Goal: Task Accomplishment & Management: Complete application form

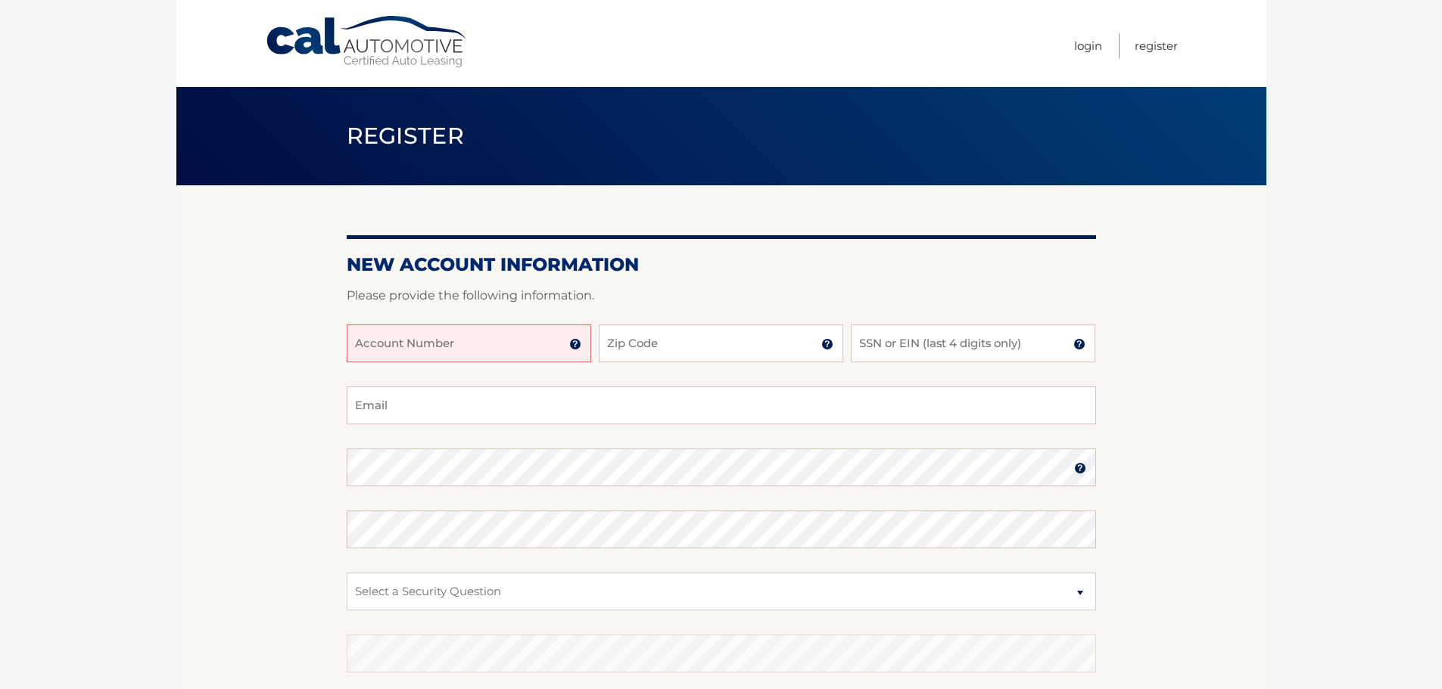
click at [383, 350] on input "Account Number" at bounding box center [469, 344] width 244 height 38
click at [573, 343] on img at bounding box center [575, 344] width 12 height 12
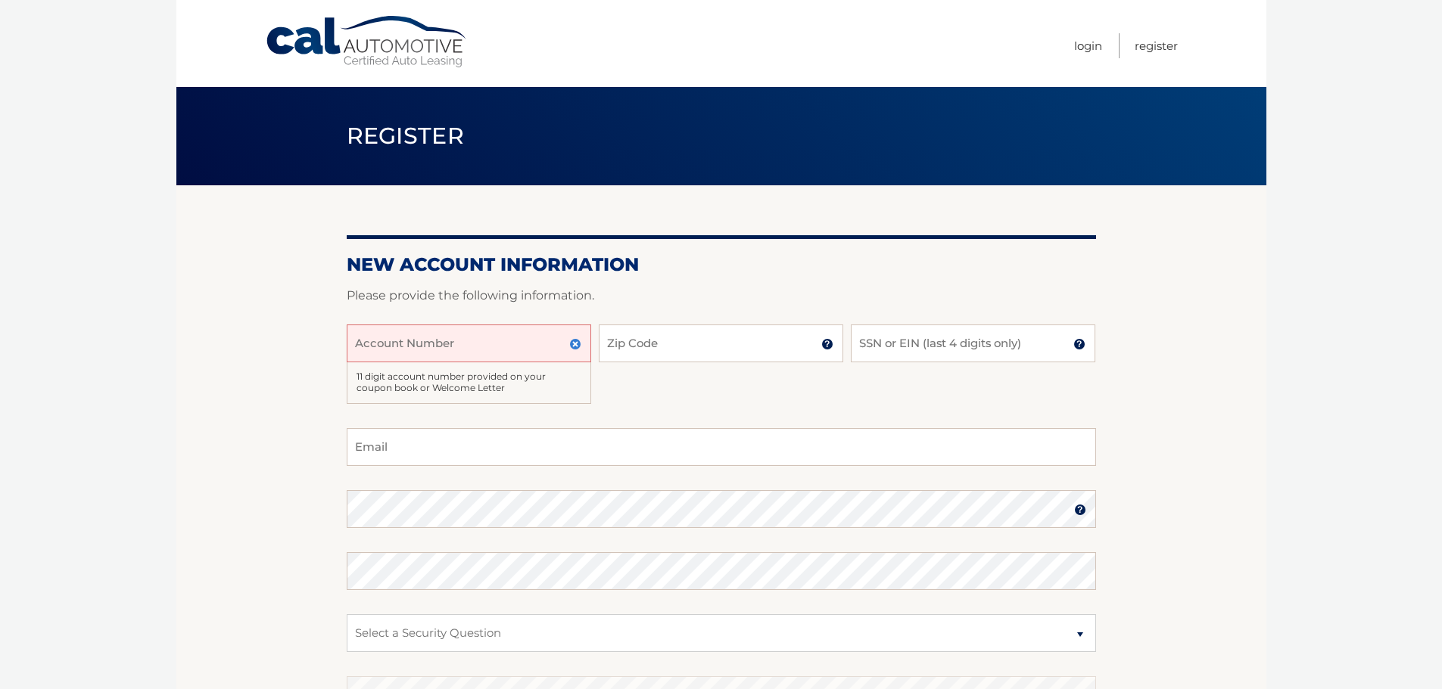
click at [244, 381] on section "New Account Information Please provide the following information. Account Numbe…" at bounding box center [721, 501] width 1090 height 633
click at [874, 347] on input "SSN or EIN (last 4 digits only)" at bounding box center [973, 344] width 244 height 38
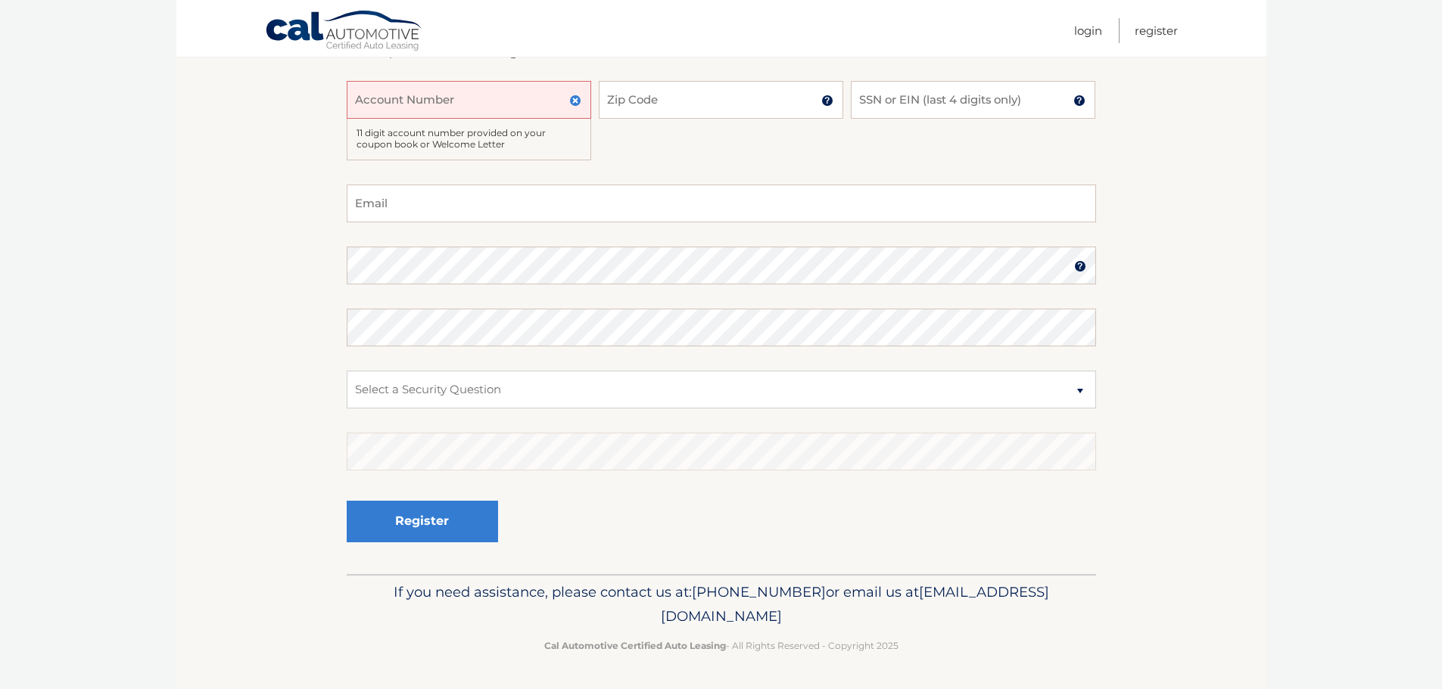
click at [1256, 234] on section "New Account Information Please provide the following information. Account Numbe…" at bounding box center [721, 258] width 1090 height 633
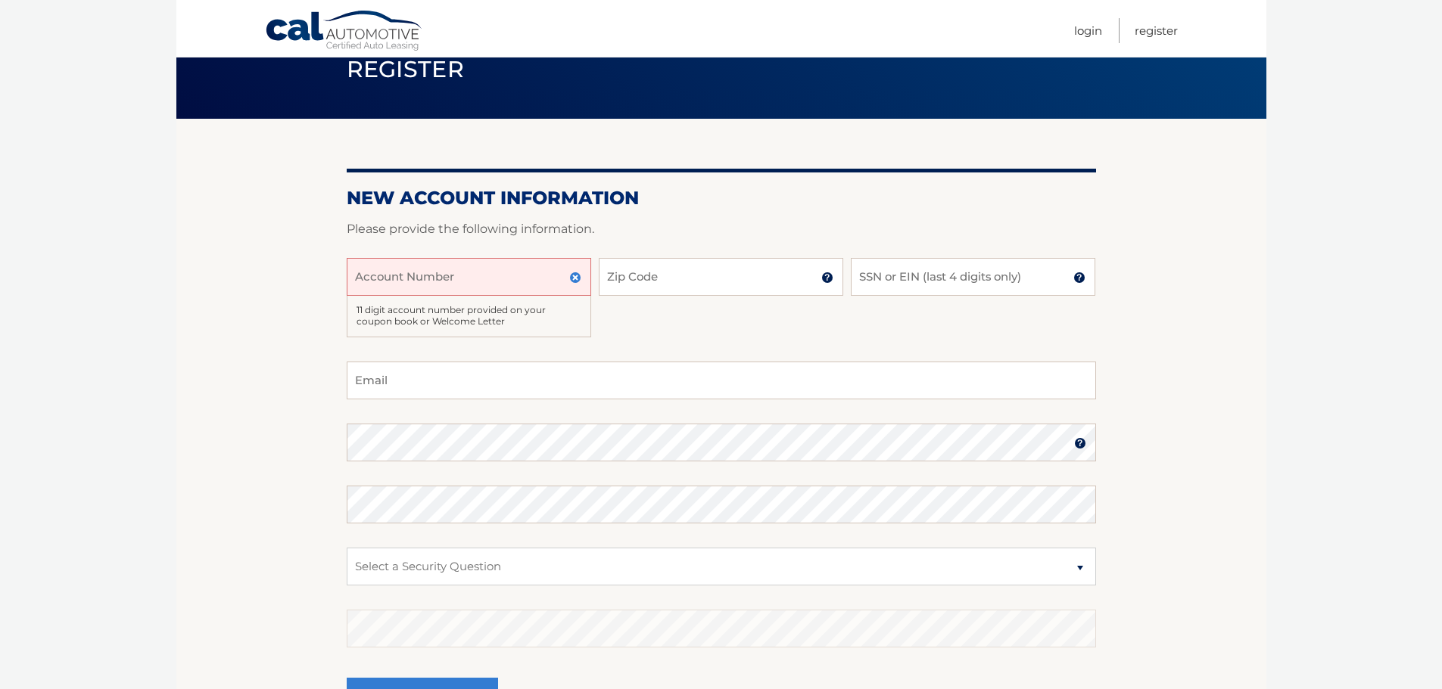
scroll to position [92, 0]
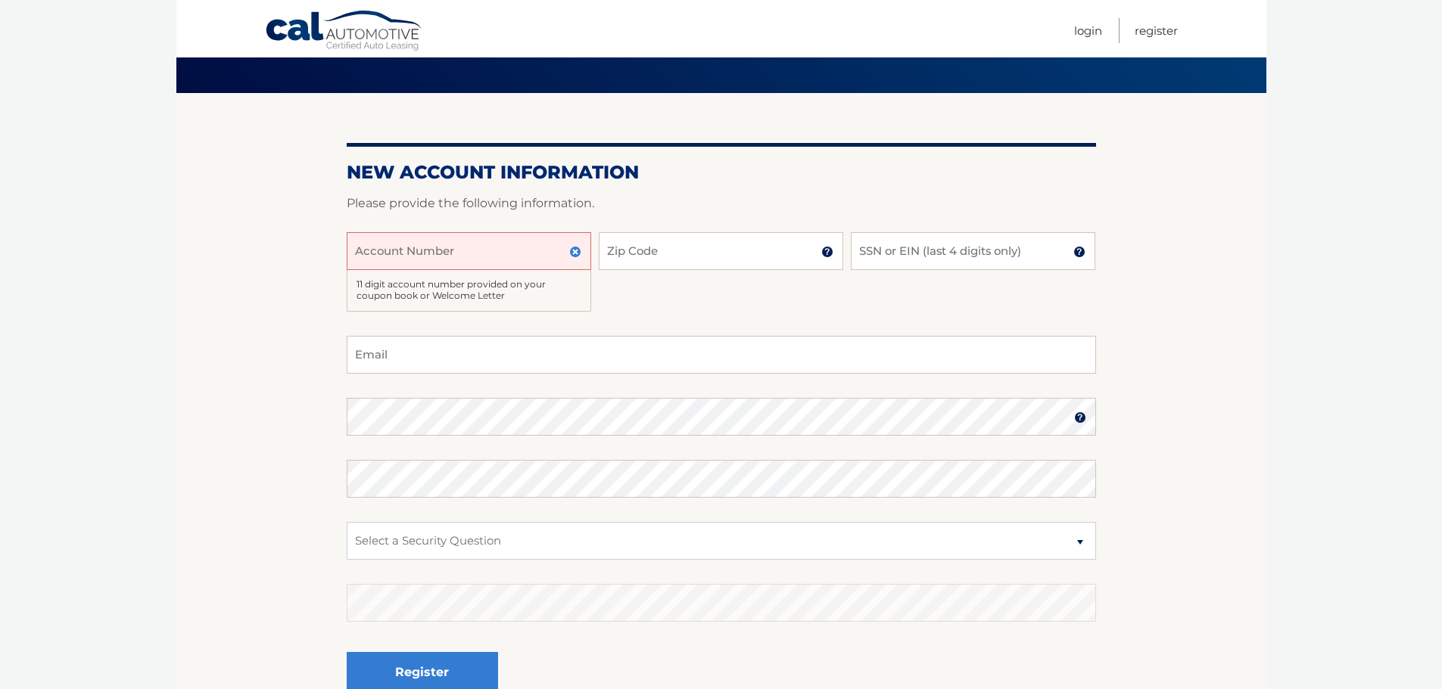
click at [361, 260] on input "Account Number" at bounding box center [469, 251] width 244 height 38
click at [89, 235] on body "Cal Automotive Menu Login Register Register" at bounding box center [721, 252] width 1442 height 689
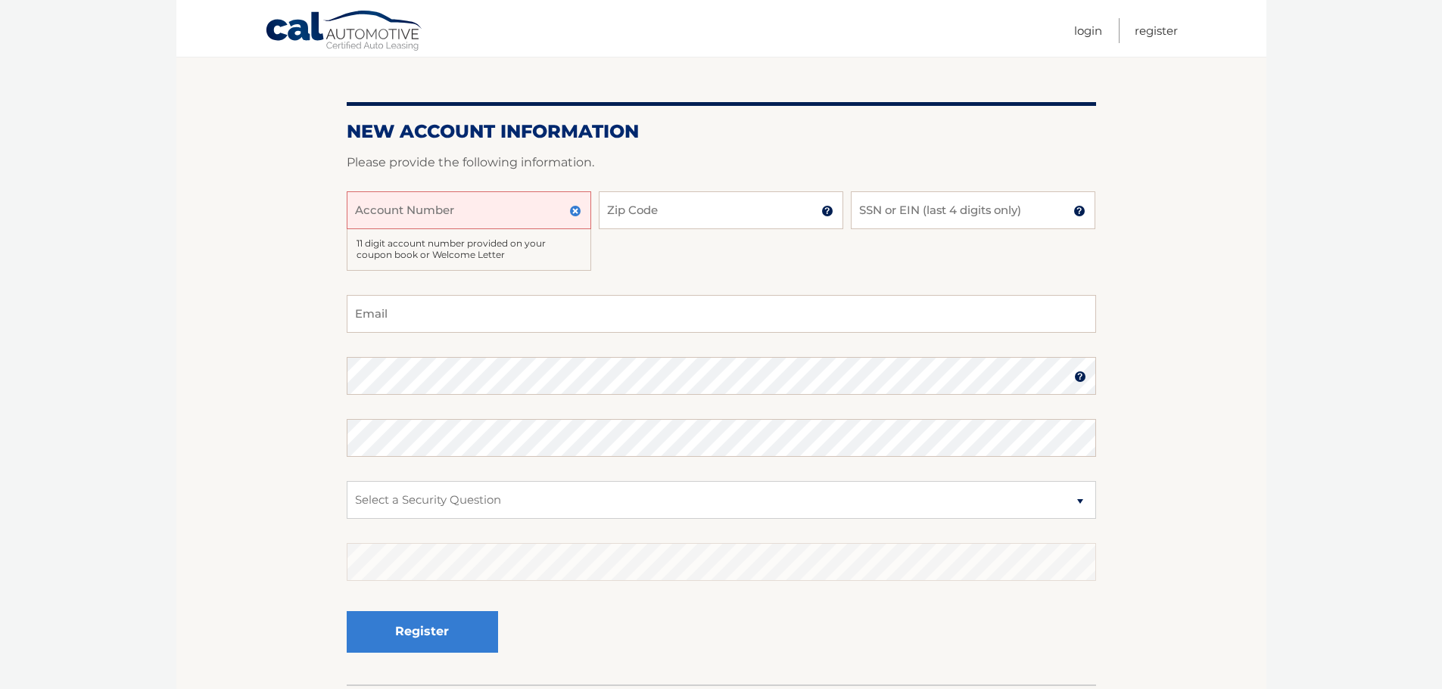
scroll to position [168, 0]
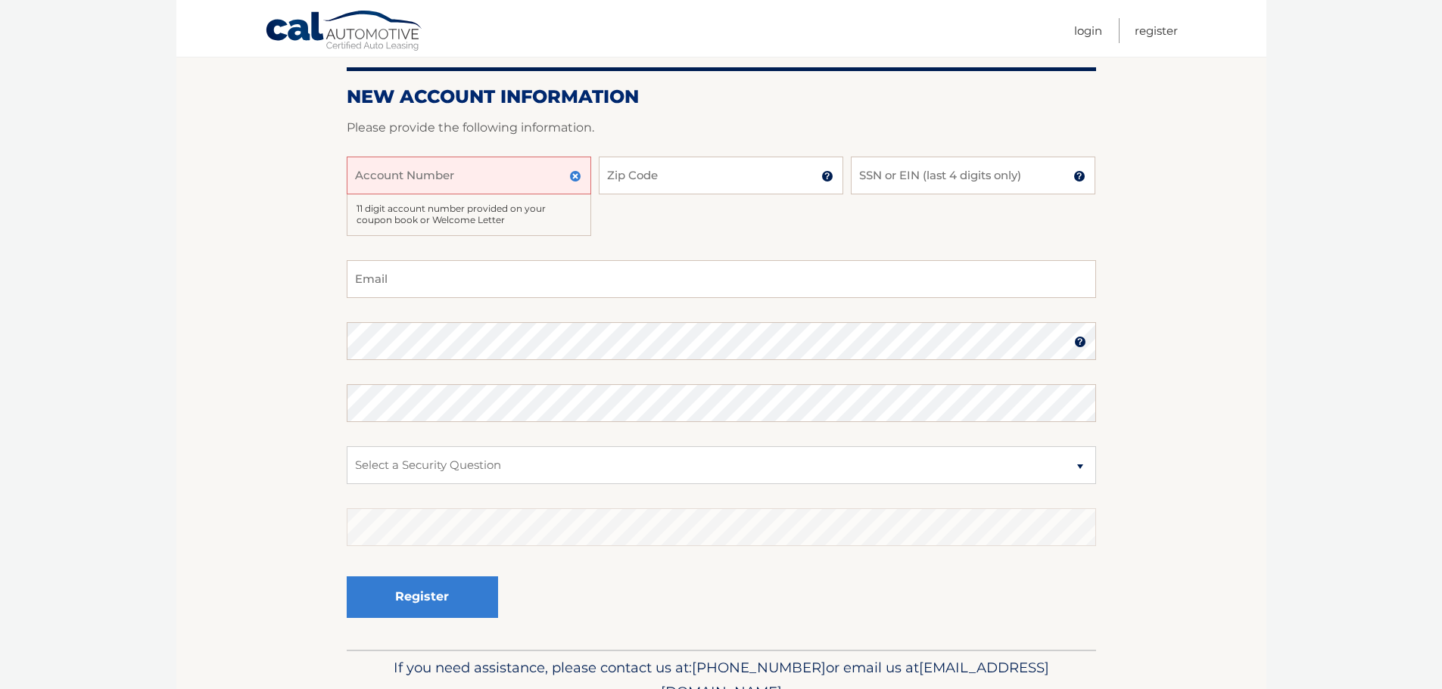
click at [465, 187] on input "Account Number" at bounding box center [469, 176] width 244 height 38
type input "44455894723"
click at [681, 172] on input "Zip Code" at bounding box center [721, 176] width 244 height 38
click at [519, 187] on input "44455894723" at bounding box center [469, 176] width 244 height 38
click at [516, 183] on input "44455894723" at bounding box center [469, 176] width 244 height 38
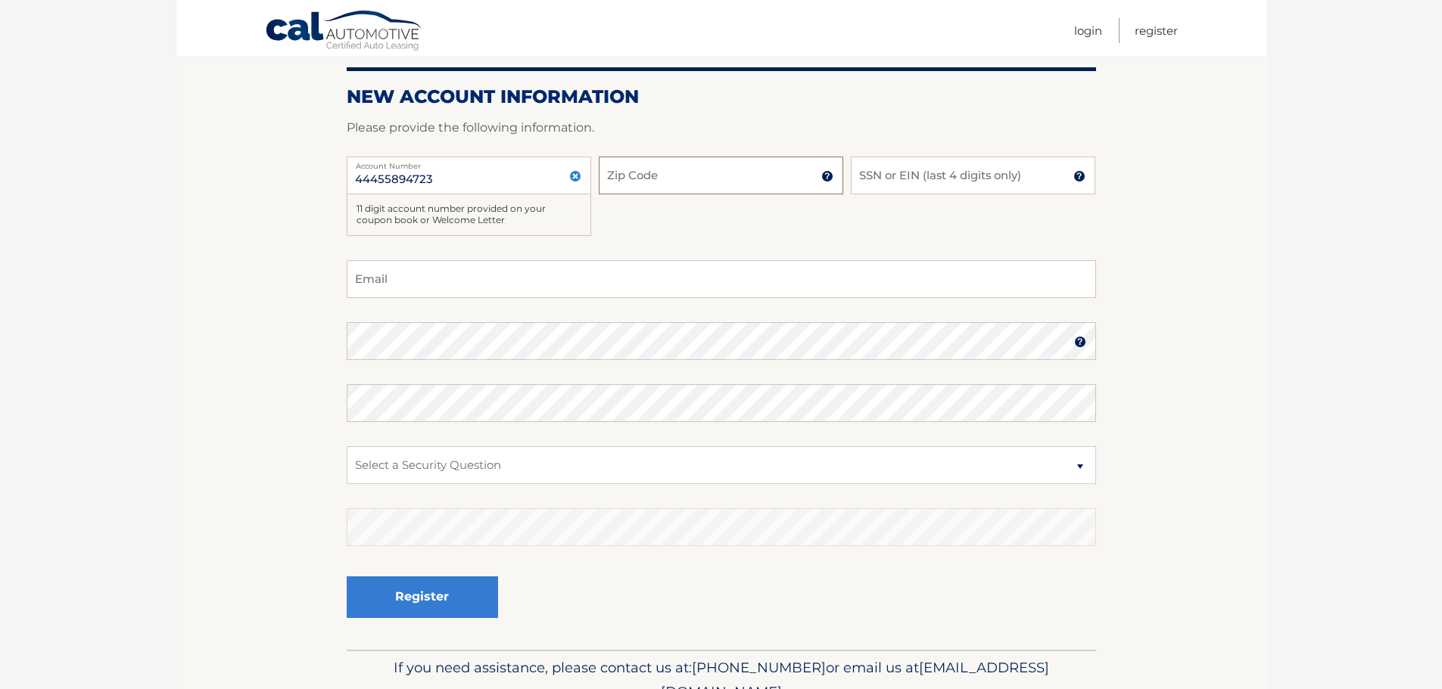
click at [627, 176] on input "Zip Code" at bounding box center [721, 176] width 244 height 38
type input "14580"
click at [862, 171] on input "SSN or EIN (last 4 digits only)" at bounding box center [973, 176] width 244 height 38
type input "0423"
type input "tony@thesteampolice.com"
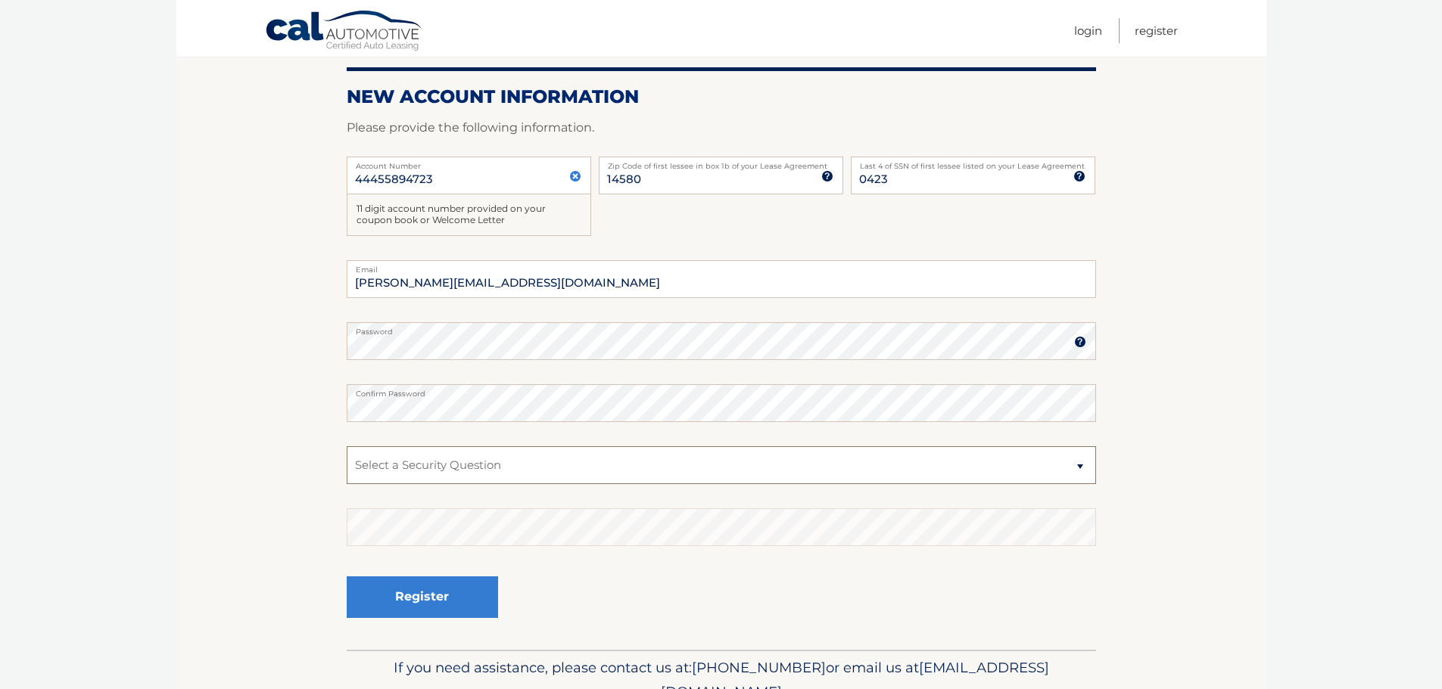
click at [462, 462] on select "Select a Security Question What was the name of your elementary school? What is…" at bounding box center [721, 465] width 749 height 38
select select "2"
click at [347, 446] on select "Select a Security Question What was the name of your elementary school? What is…" at bounding box center [721, 465] width 749 height 38
click at [425, 597] on button "Register" at bounding box center [422, 598] width 151 height 42
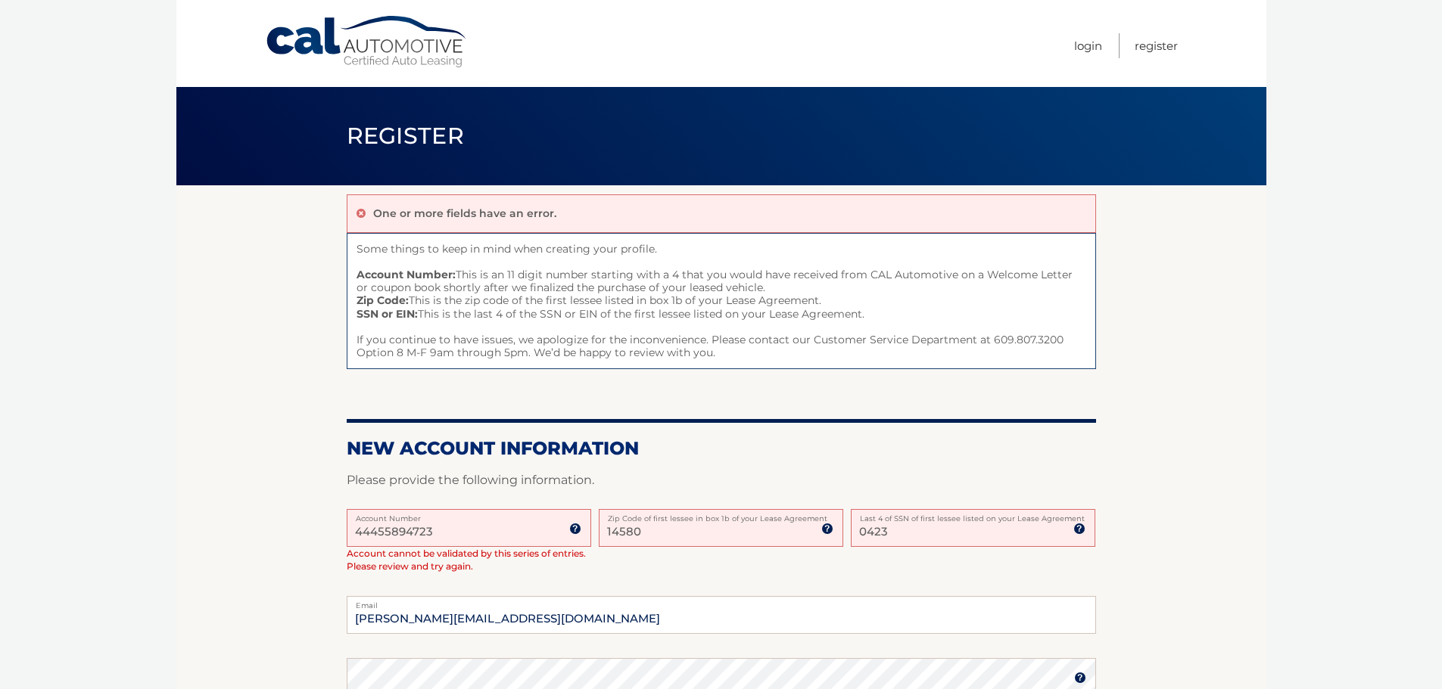
drag, startPoint x: 907, startPoint y: 534, endPoint x: 807, endPoint y: 517, distance: 101.4
click at [807, 517] on div "44455894723 Account Number 11 digit account number provided on your coupon book…" at bounding box center [721, 553] width 749 height 88
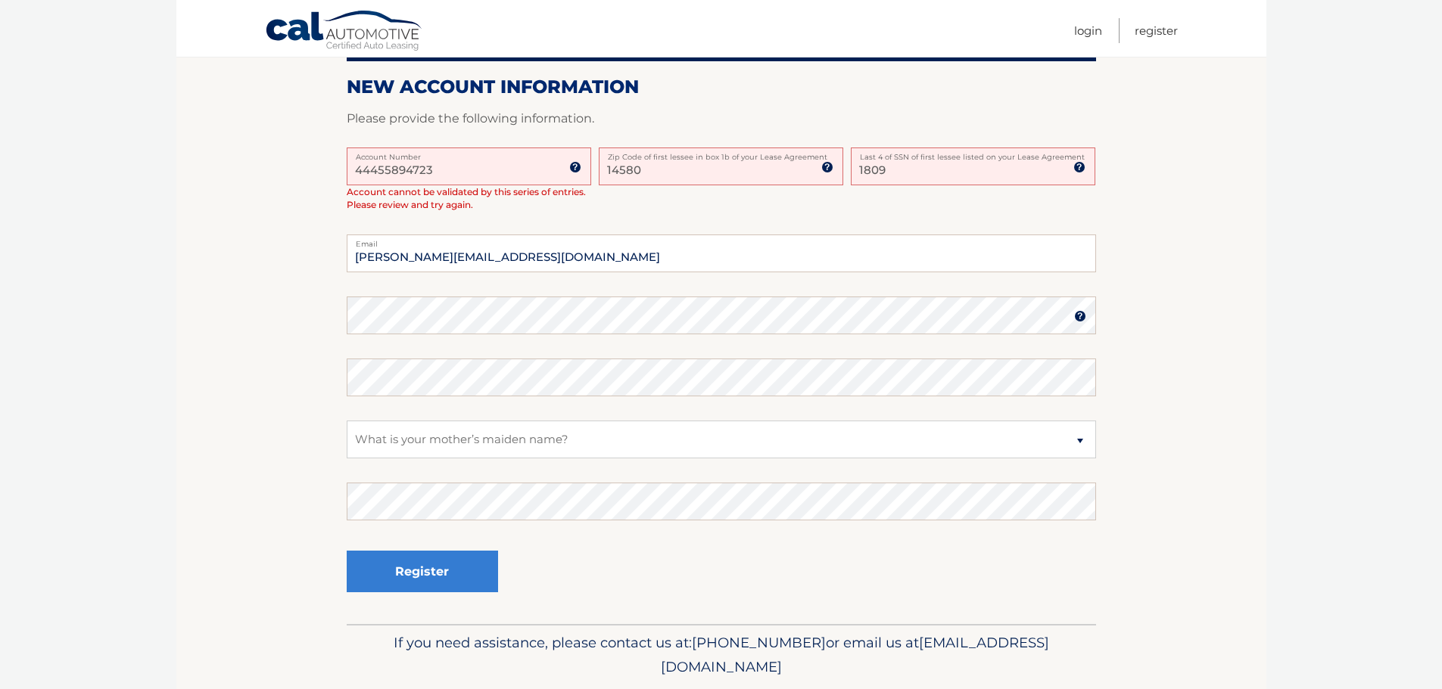
scroll to position [336, 0]
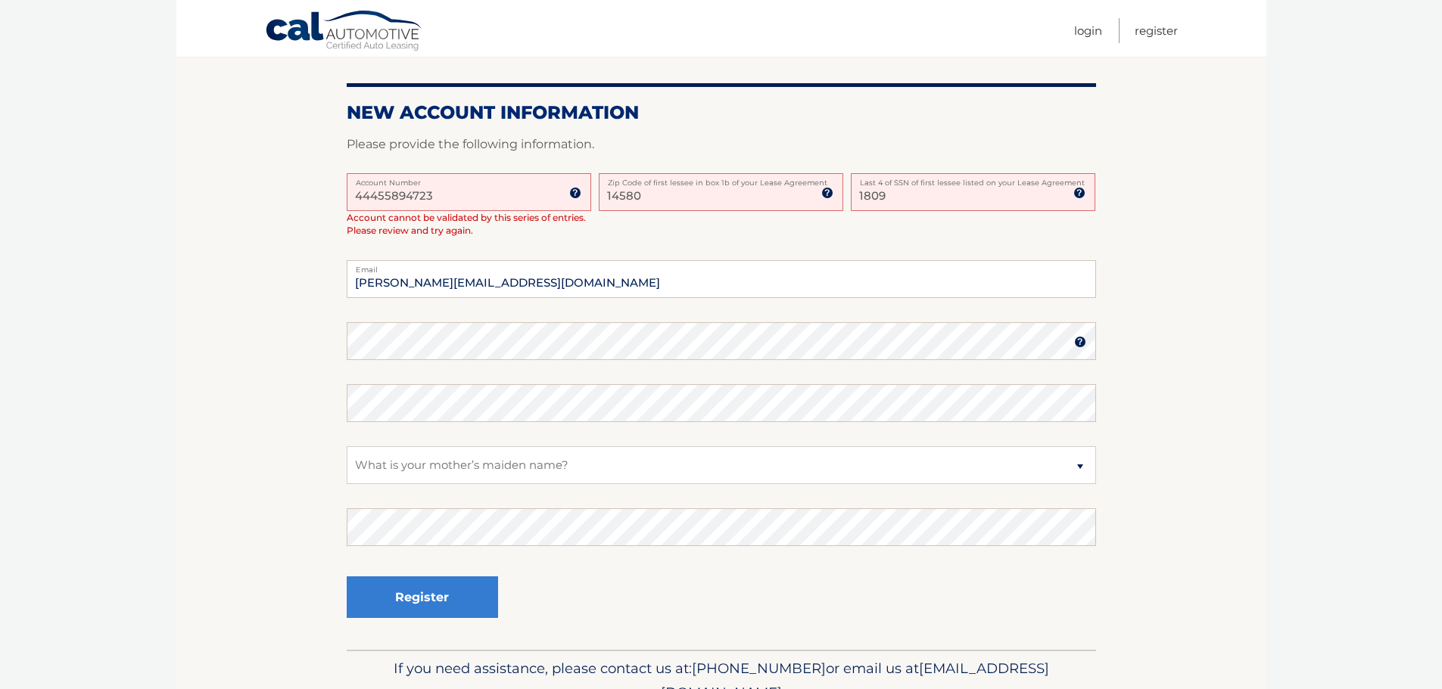
type input "1809"
click at [394, 469] on select "Select a Security Question What was the name of your elementary school? What is…" at bounding box center [721, 465] width 749 height 38
click at [347, 446] on select "Select a Security Question What was the name of your elementary school? What is…" at bounding box center [721, 465] width 749 height 38
click at [408, 605] on button "Register" at bounding box center [422, 598] width 151 height 42
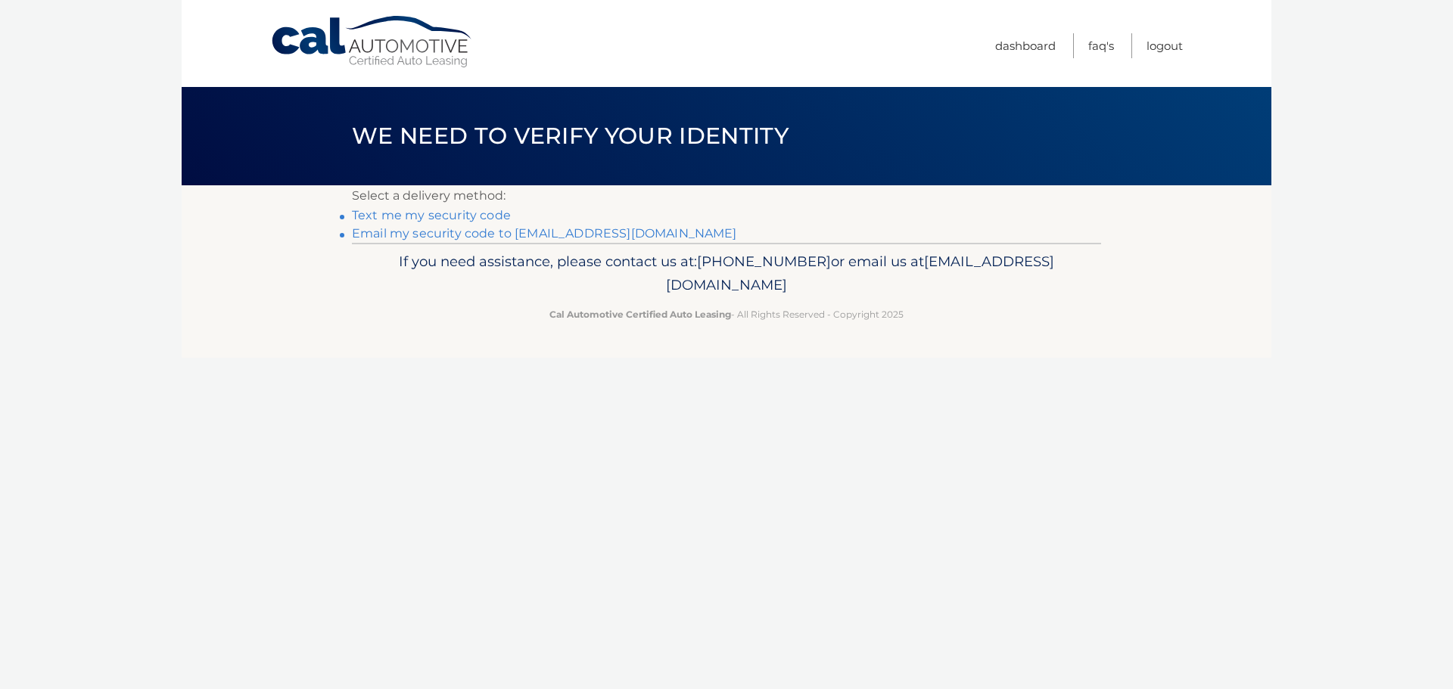
click at [381, 212] on link "Text me my security code" at bounding box center [431, 215] width 159 height 14
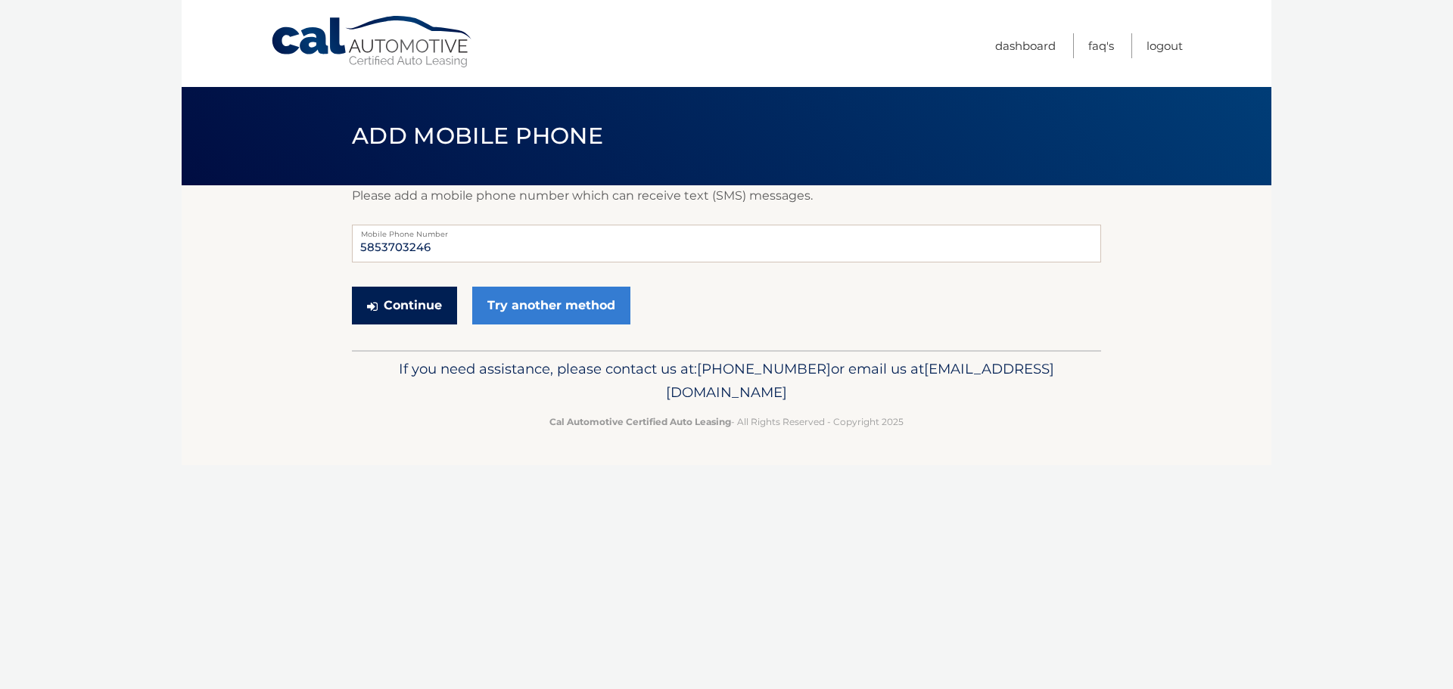
click at [384, 307] on button "Continue" at bounding box center [404, 306] width 105 height 38
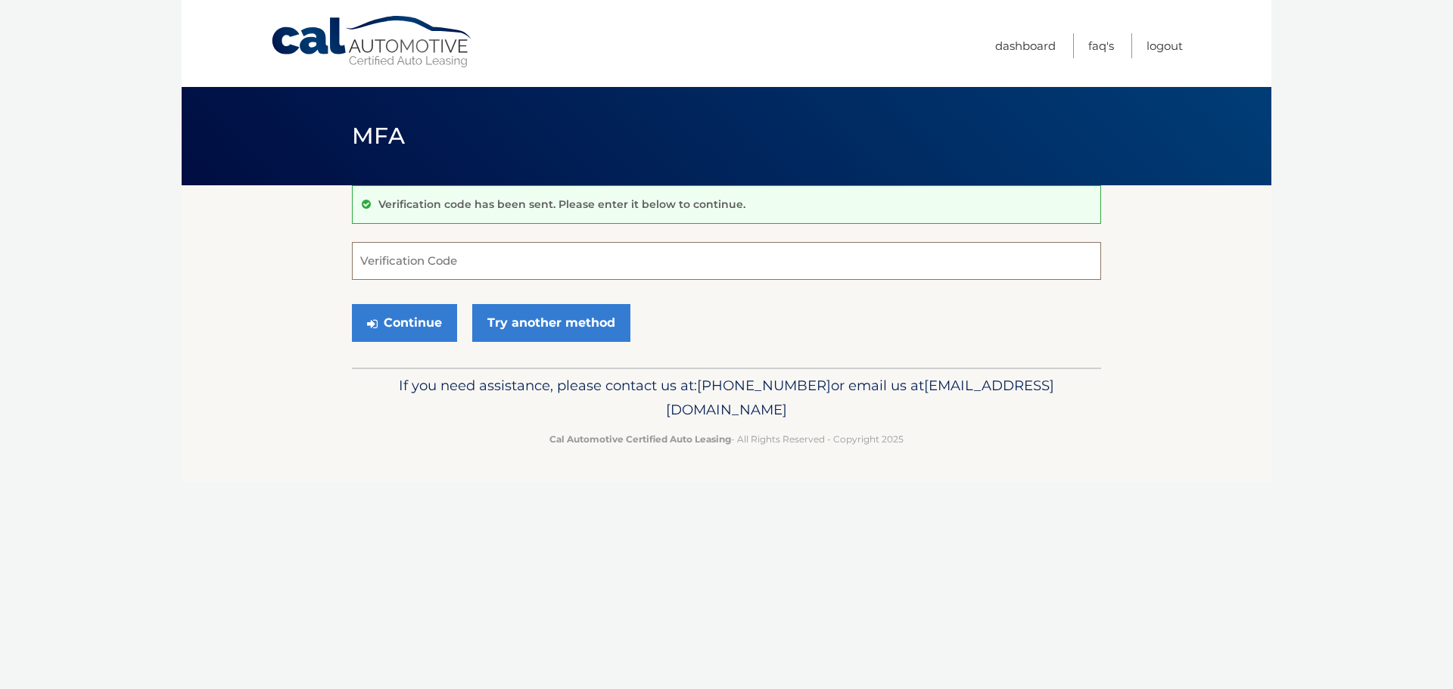
click at [391, 263] on input "Verification Code" at bounding box center [726, 261] width 749 height 38
type input "043256"
click at [396, 329] on button "Continue" at bounding box center [404, 323] width 105 height 38
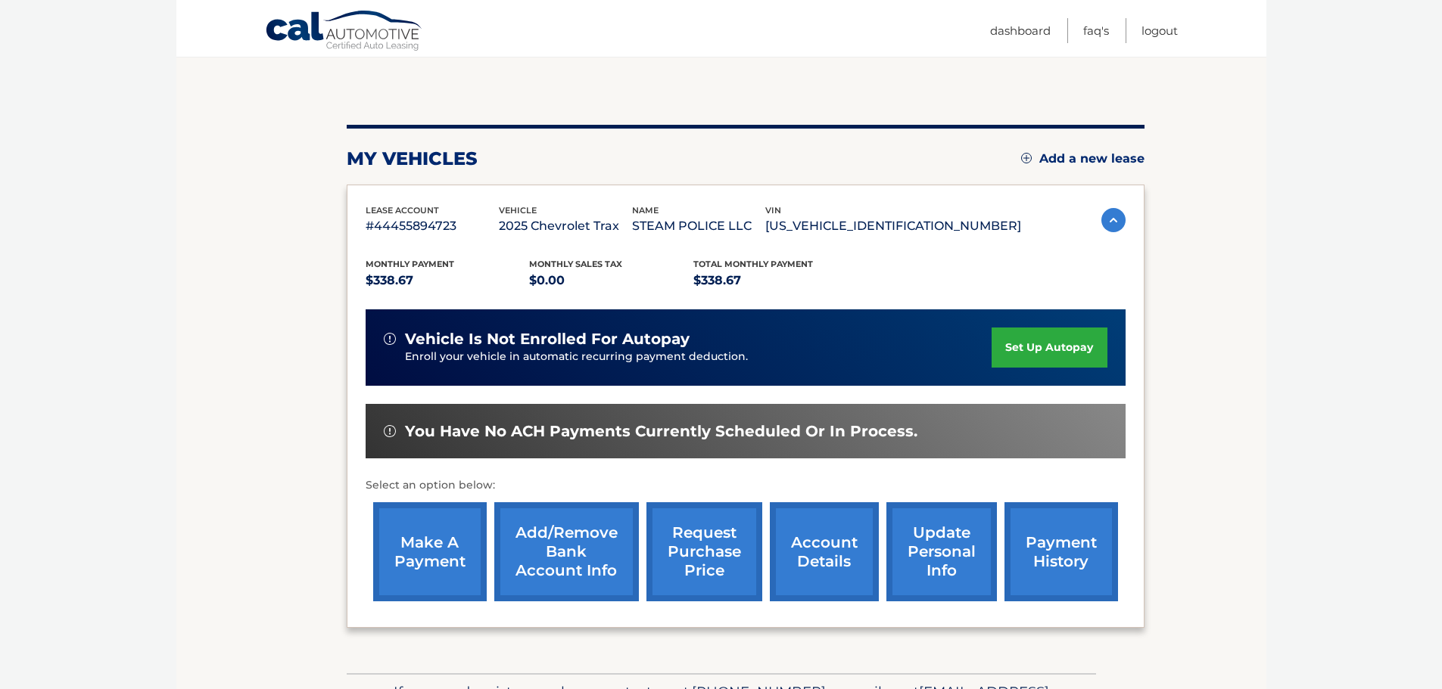
scroll to position [151, 0]
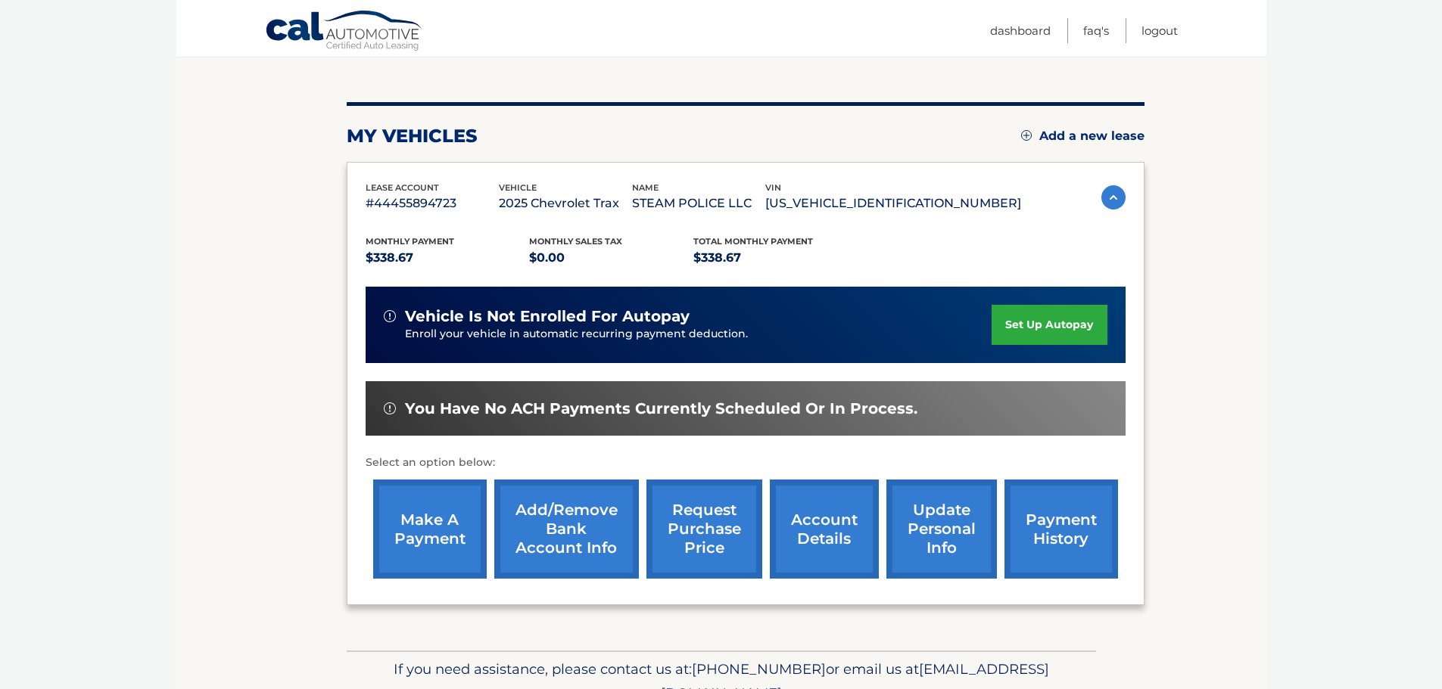
click at [1032, 319] on link "set up autopay" at bounding box center [1048, 325] width 115 height 40
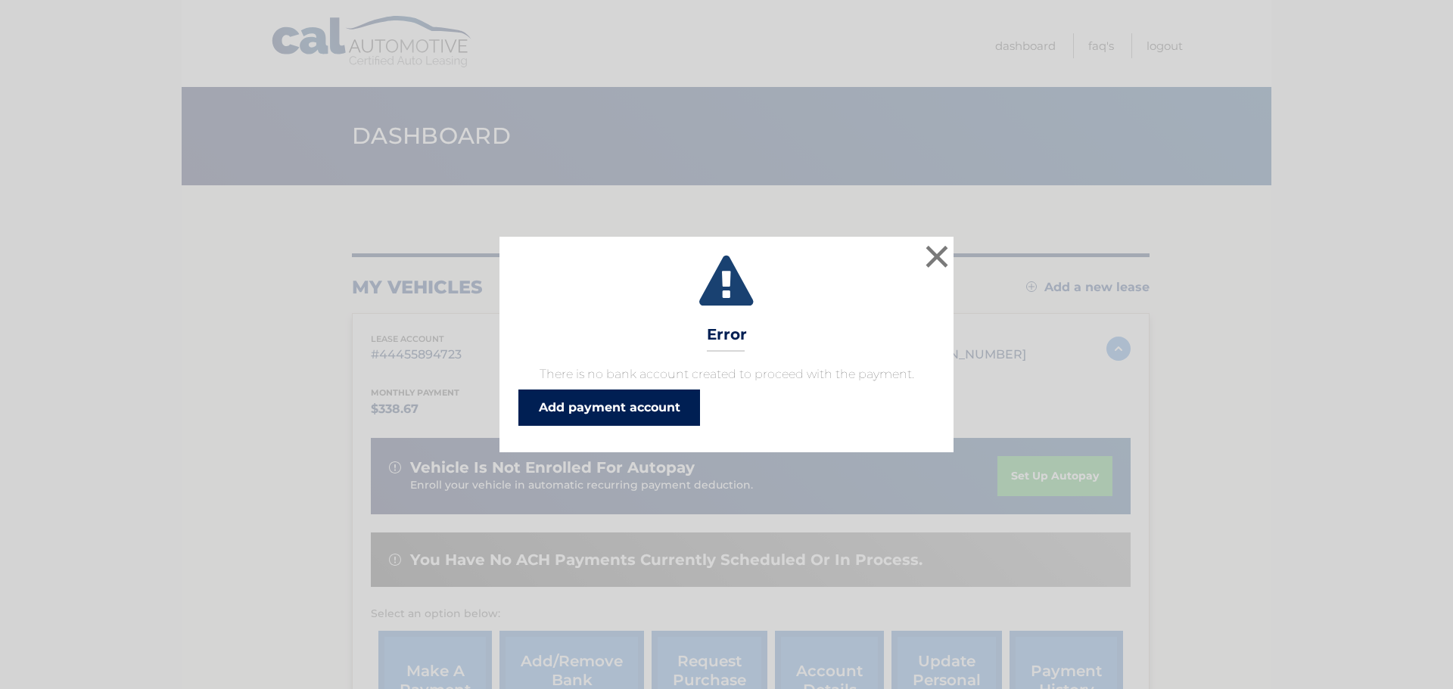
click at [553, 410] on link "Add payment account" at bounding box center [609, 408] width 182 height 36
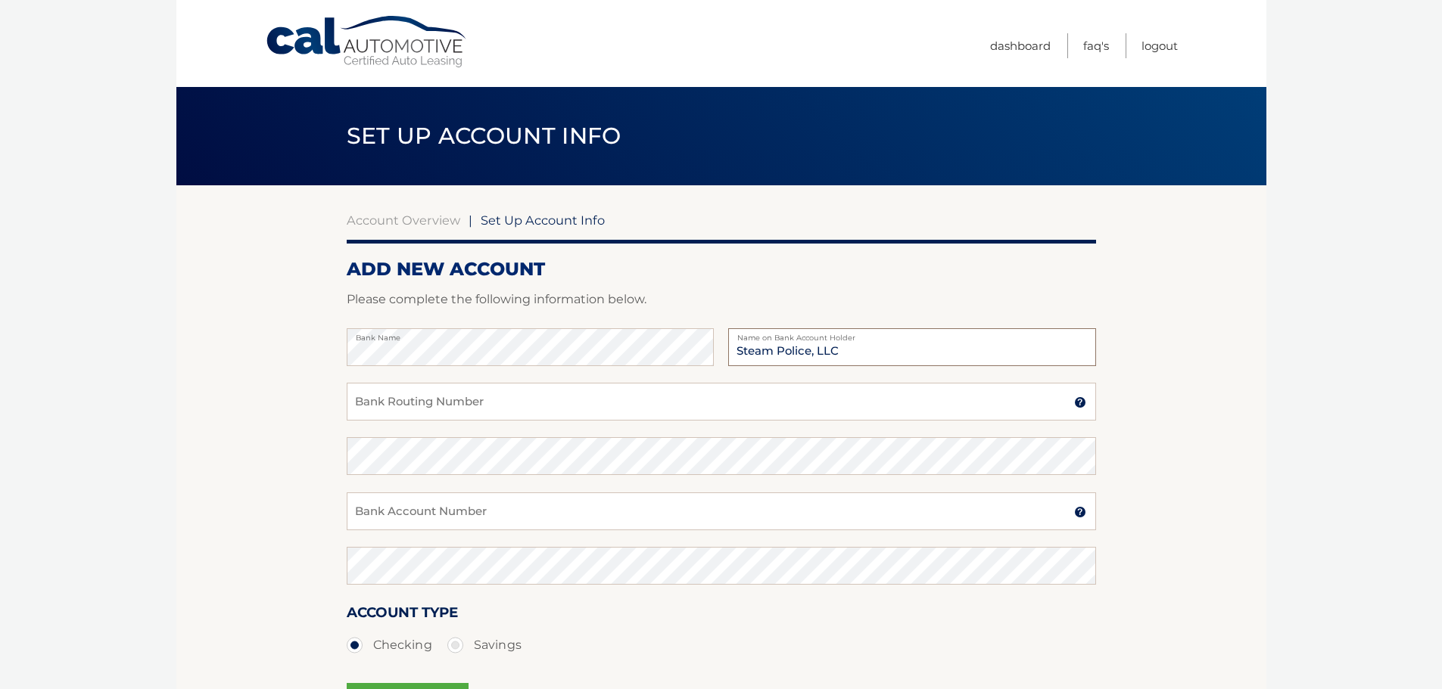
type input "Steam Police, LLC"
click at [440, 399] on input "Bank Routing Number" at bounding box center [721, 402] width 749 height 38
click at [372, 408] on input "Bank Routing Number" at bounding box center [721, 402] width 749 height 38
type input "022000046"
click at [403, 515] on input "Bank Account Number" at bounding box center [721, 512] width 749 height 38
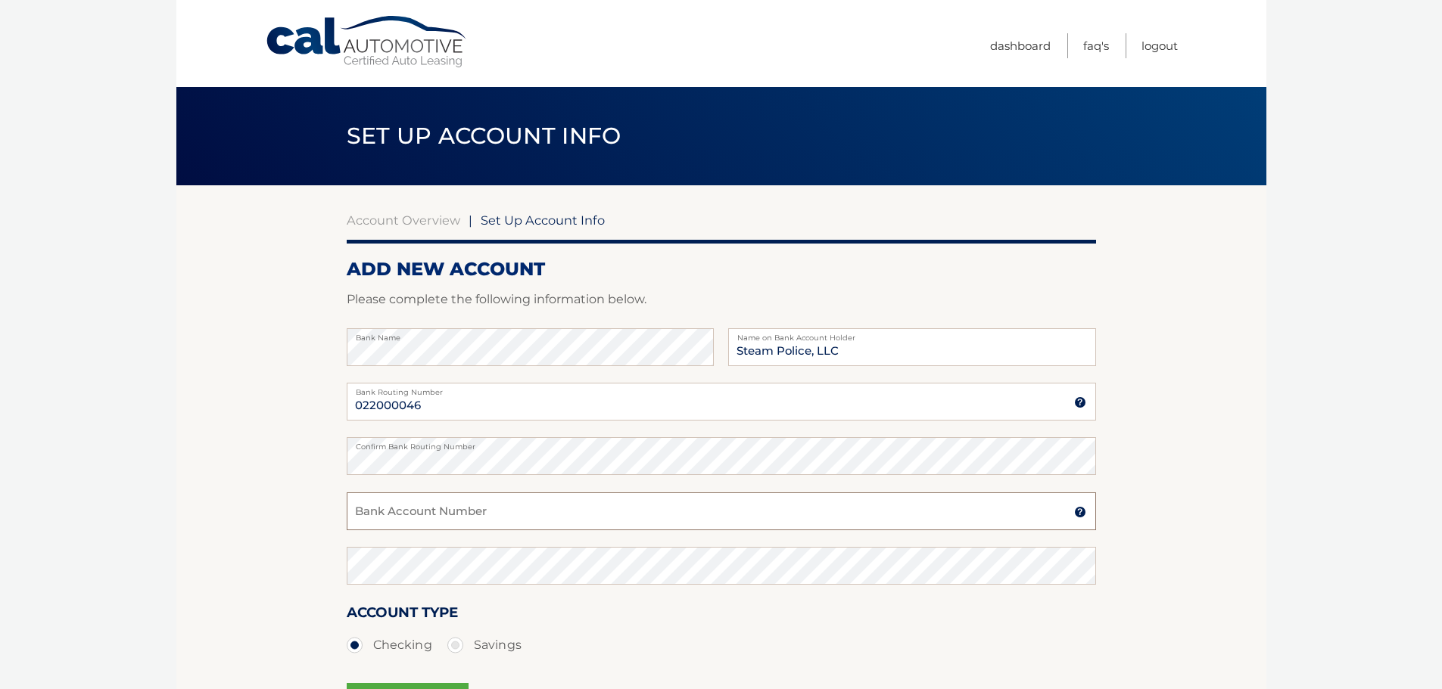
click at [379, 517] on input "Bank Account Number" at bounding box center [721, 512] width 749 height 38
type input "9897955556"
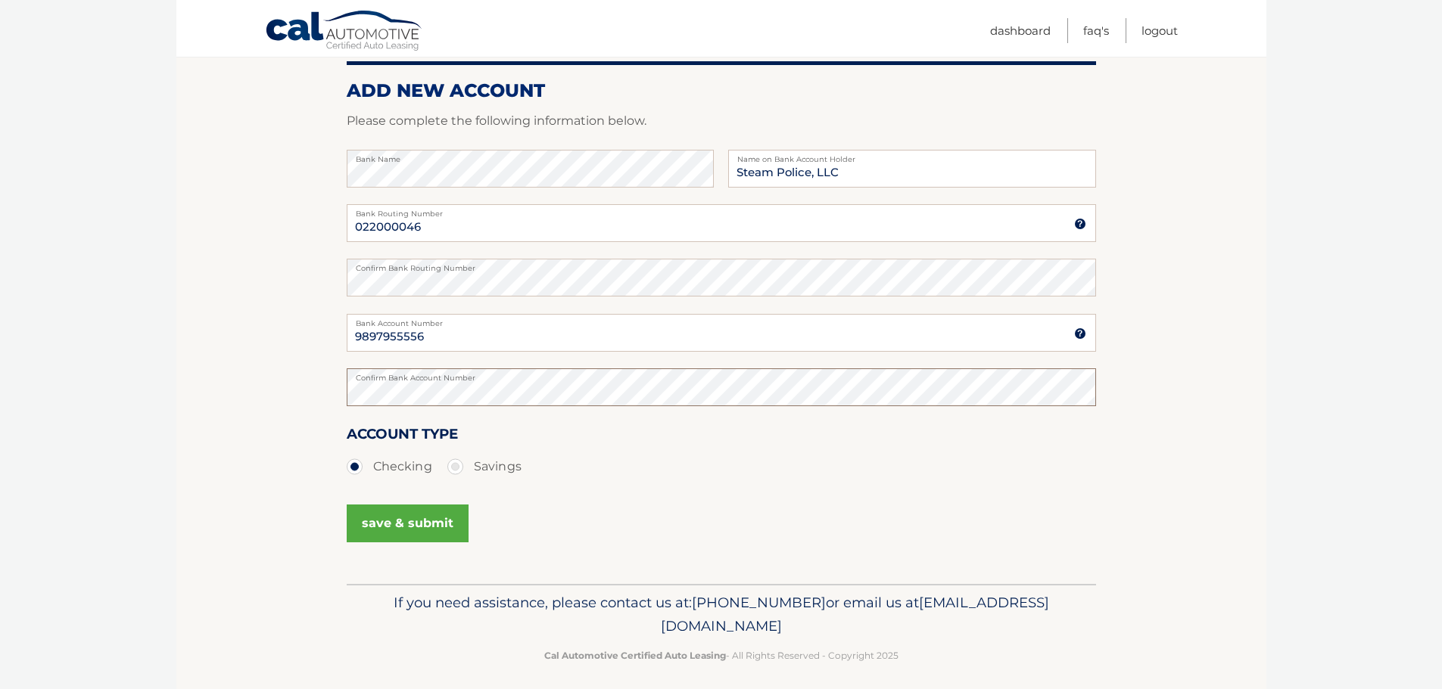
scroll to position [183, 0]
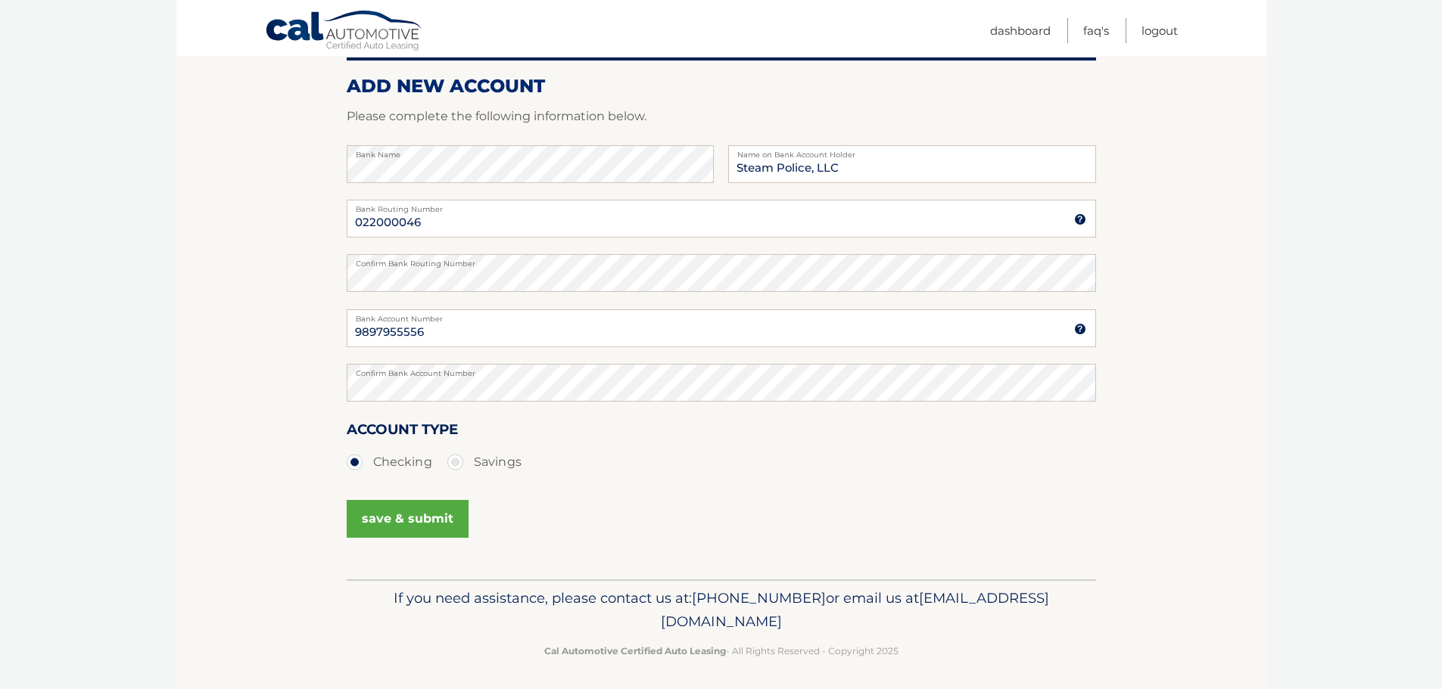
click at [380, 516] on button "save & submit" at bounding box center [408, 519] width 122 height 38
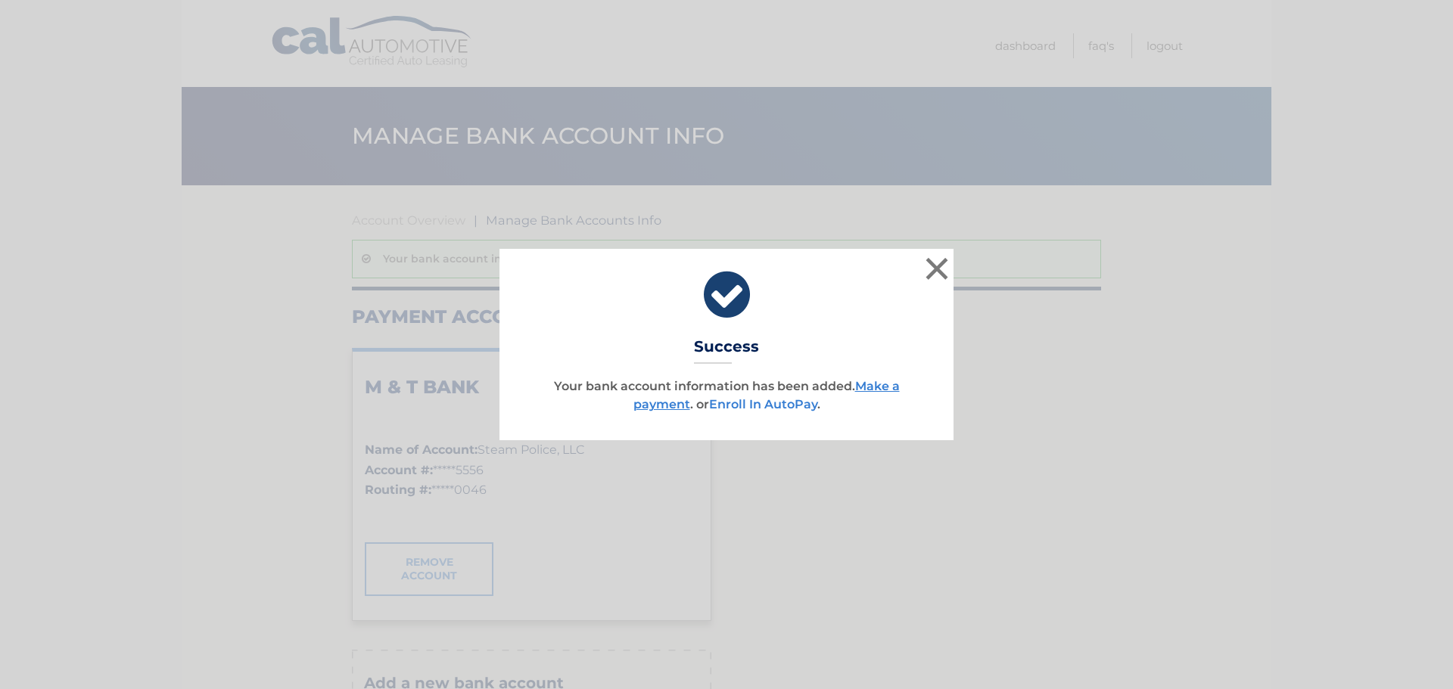
click at [785, 400] on link "Enroll In AutoPay" at bounding box center [763, 404] width 108 height 14
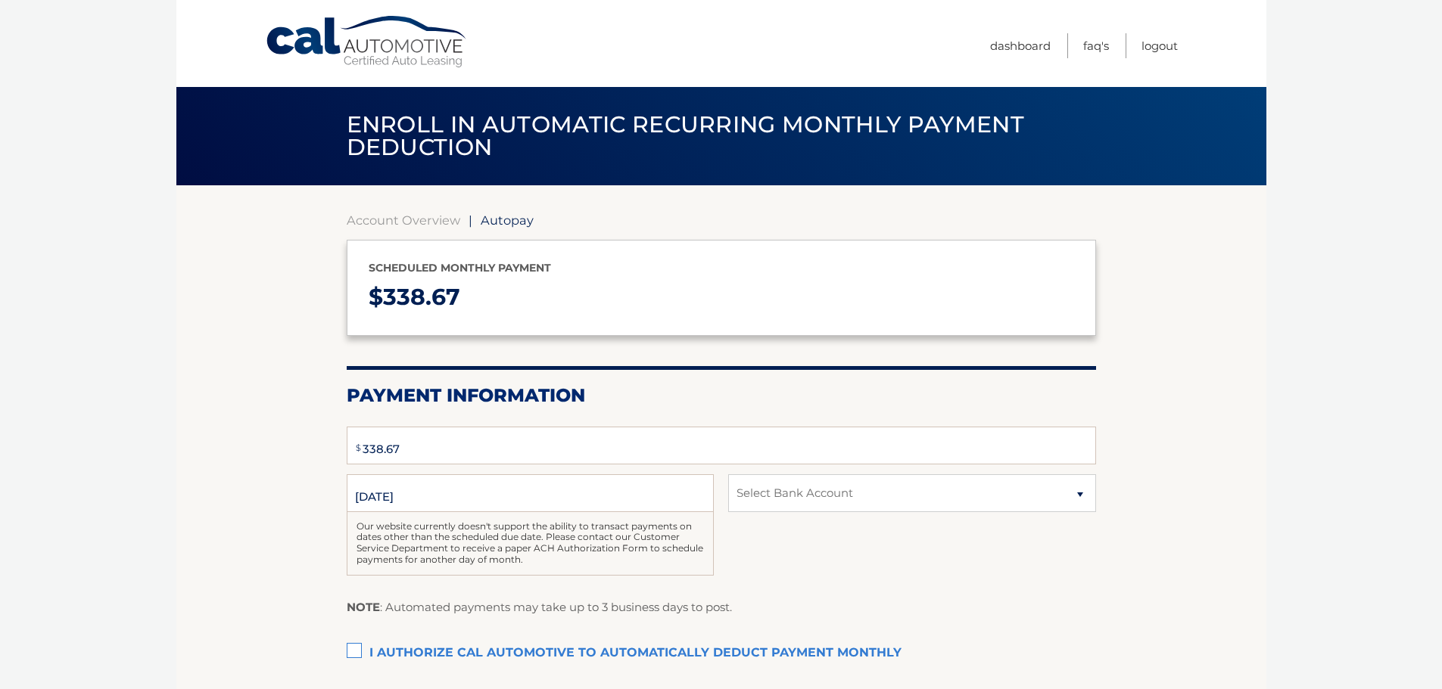
select select "OGU0ZTZkYjUtMDk1Yi00ZDkzLTg0ZDEtZDczYmFhNjQ1MDk4"
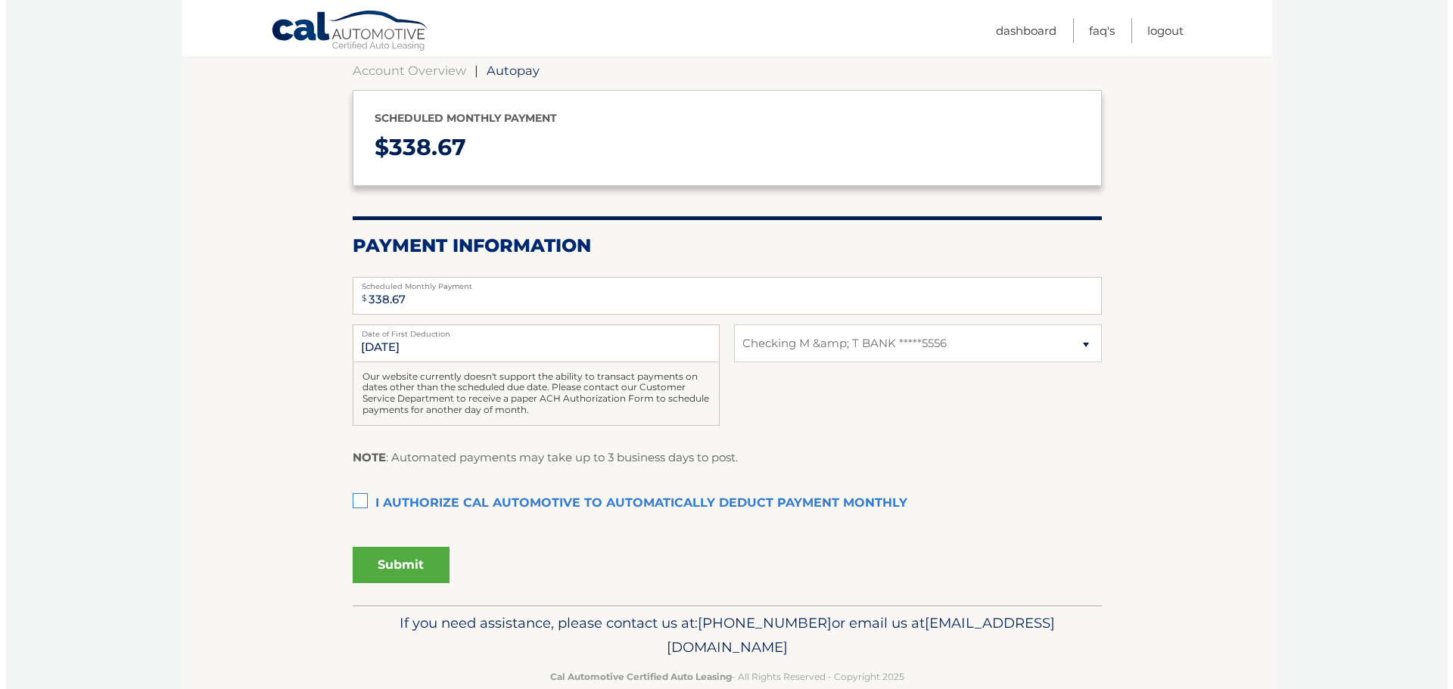
scroll to position [151, 0]
click at [349, 496] on label "I authorize cal automotive to automatically deduct payment monthly This checkbo…" at bounding box center [721, 502] width 749 height 30
click at [0, 0] on input "I authorize cal automotive to automatically deduct payment monthly This checkbo…" at bounding box center [0, 0] width 0 height 0
click at [397, 565] on button "Submit" at bounding box center [395, 564] width 97 height 36
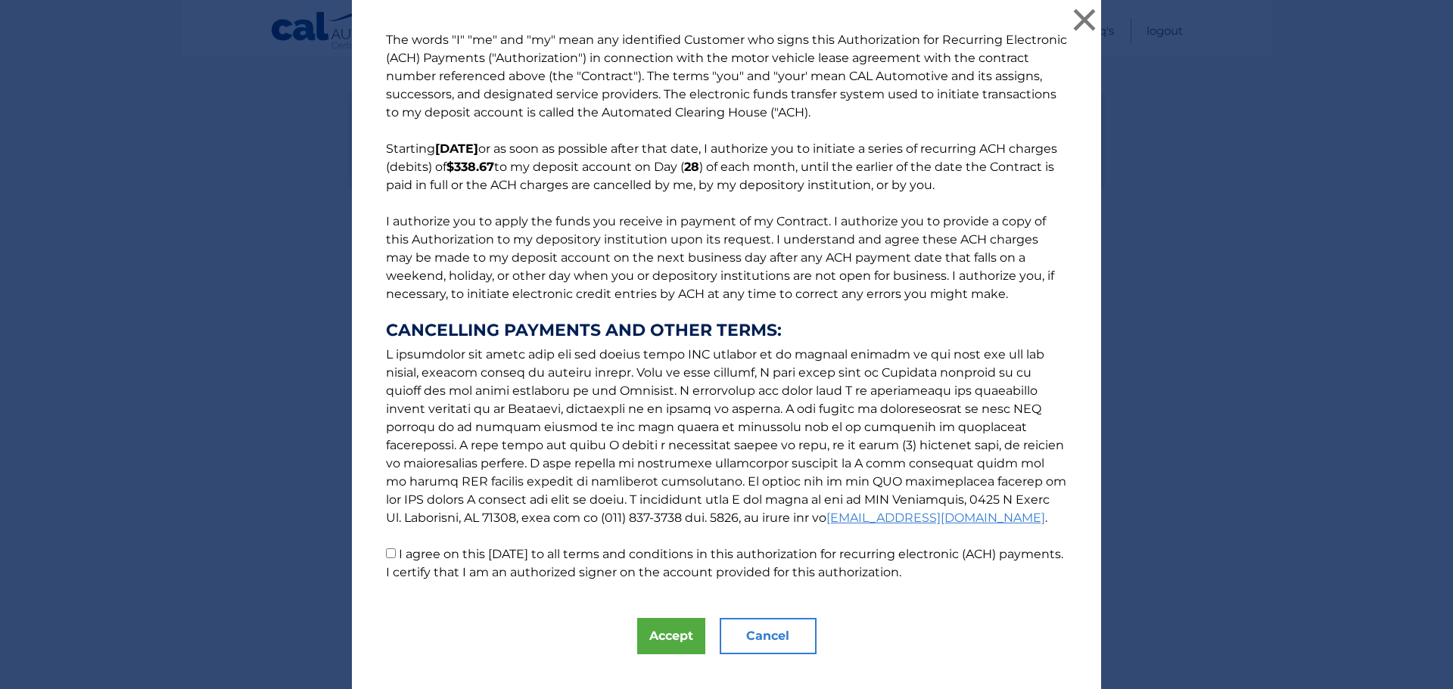
scroll to position [26, 0]
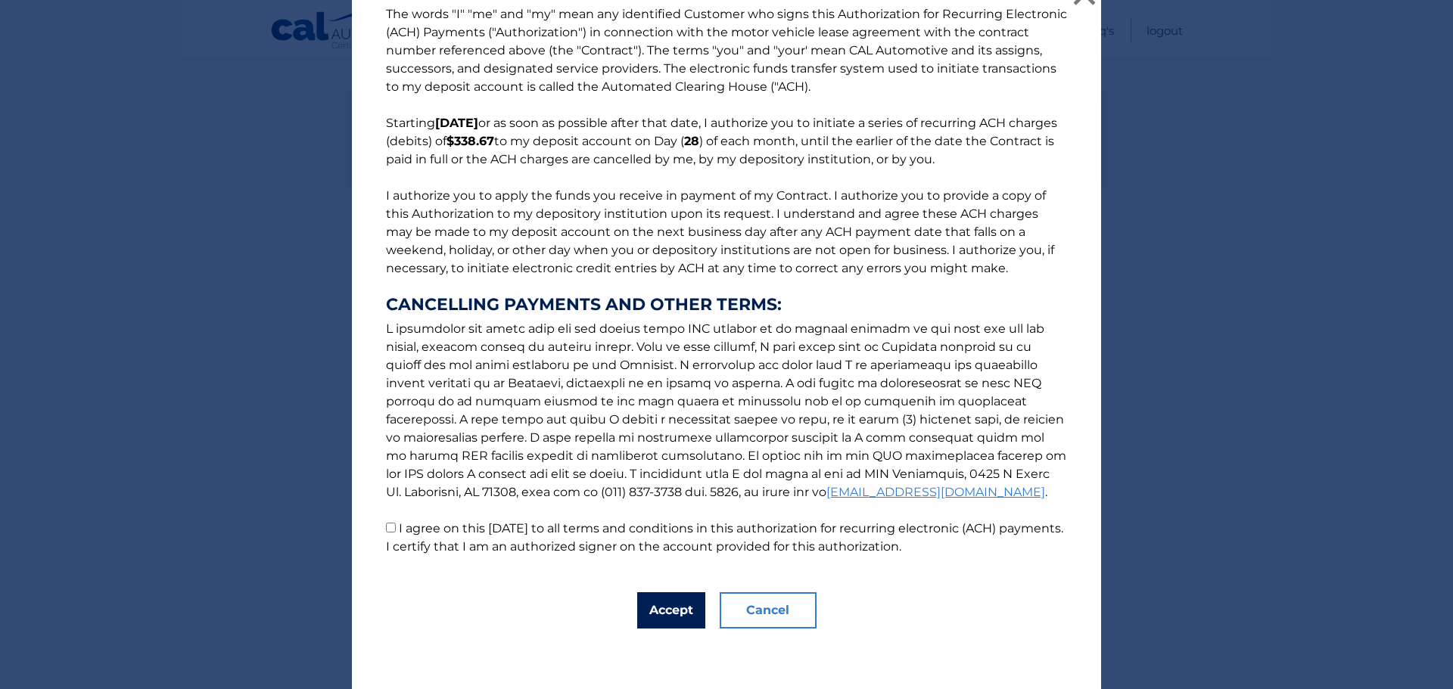
click at [657, 619] on button "Accept" at bounding box center [671, 611] width 68 height 36
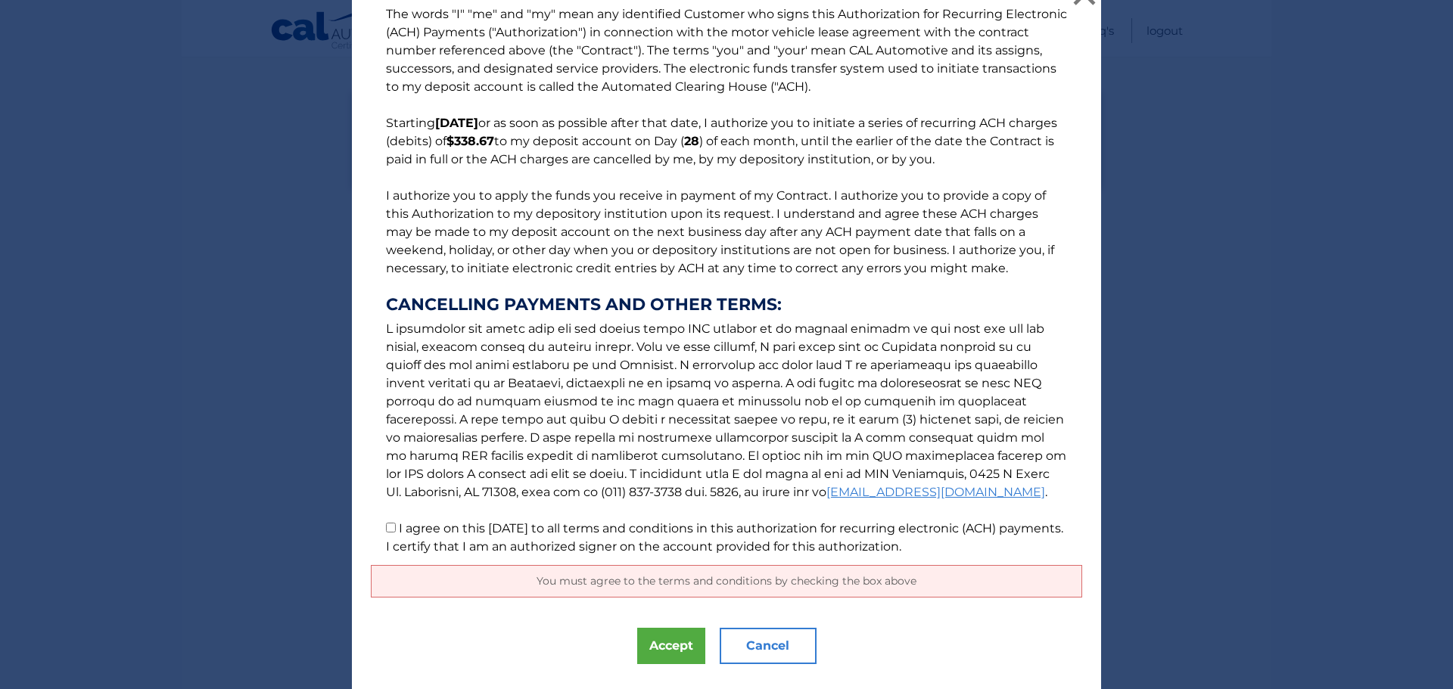
click at [386, 521] on p "The words "I" "me" and "my" mean any identified Customer who signs this Authori…" at bounding box center [726, 280] width 711 height 551
click at [386, 525] on input "I agree on this 10/03/2025 to all terms and conditions in this authorization fo…" at bounding box center [391, 528] width 10 height 10
checkbox input "true"
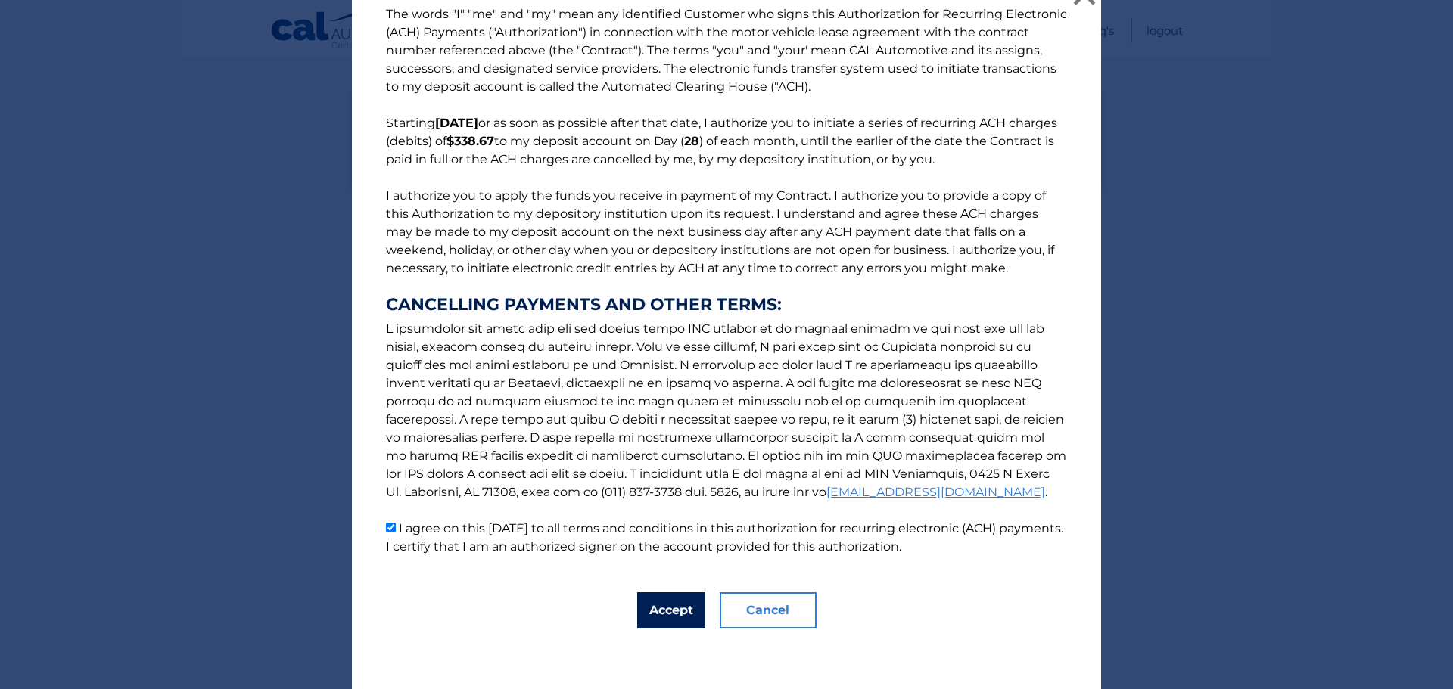
click at [664, 611] on button "Accept" at bounding box center [671, 611] width 68 height 36
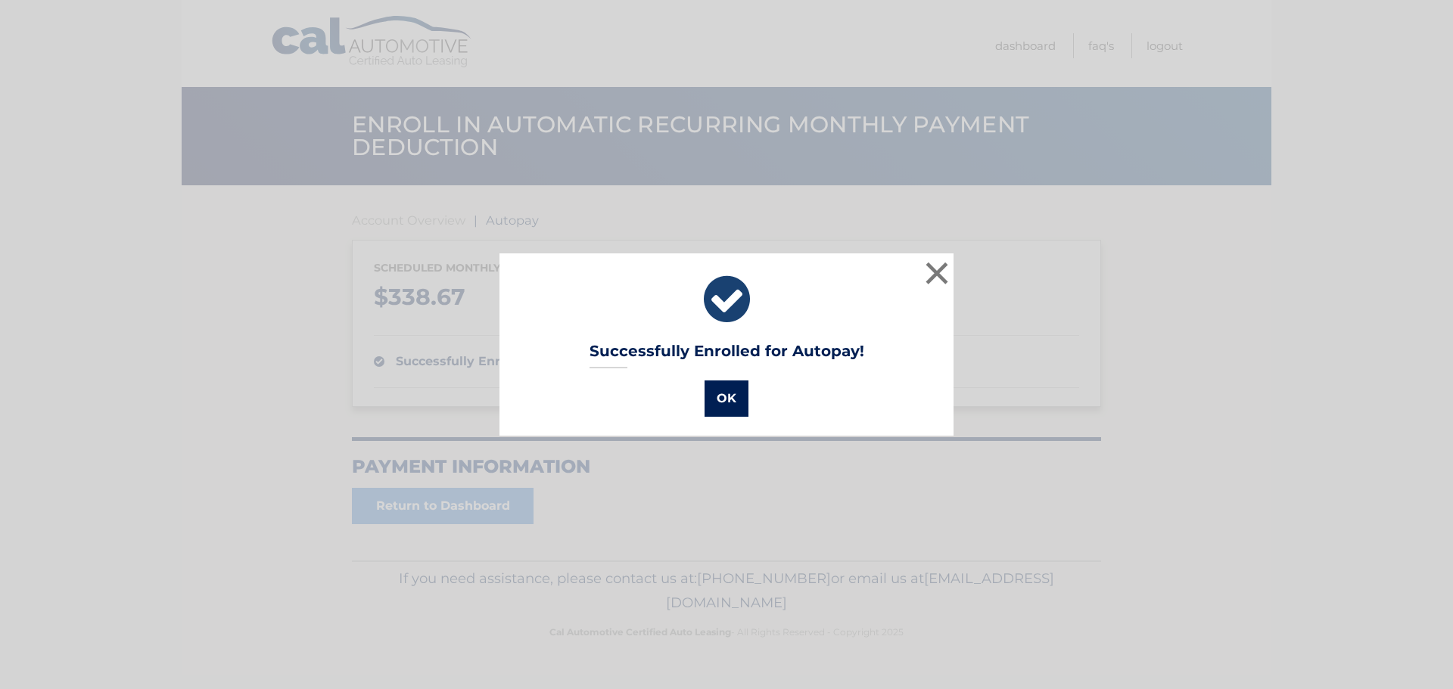
click at [720, 400] on button "OK" at bounding box center [727, 399] width 44 height 36
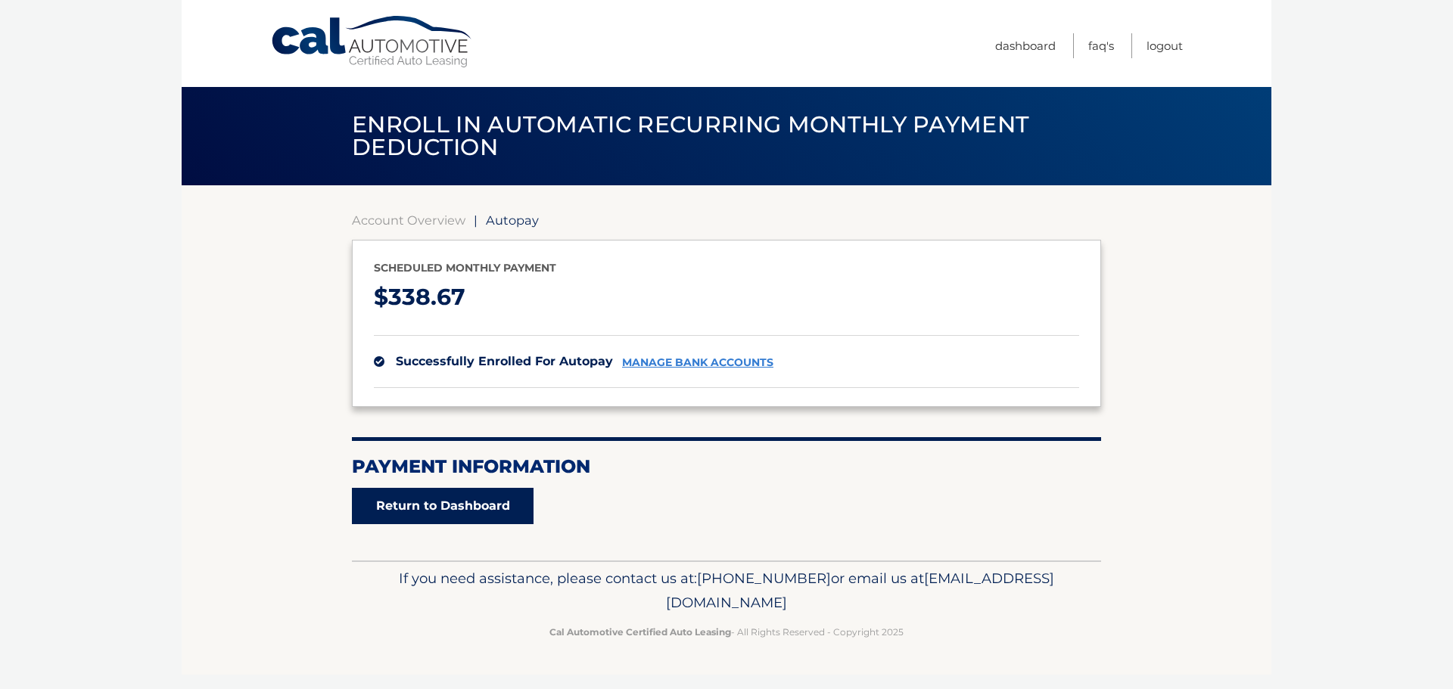
click at [437, 509] on link "Return to Dashboard" at bounding box center [443, 506] width 182 height 36
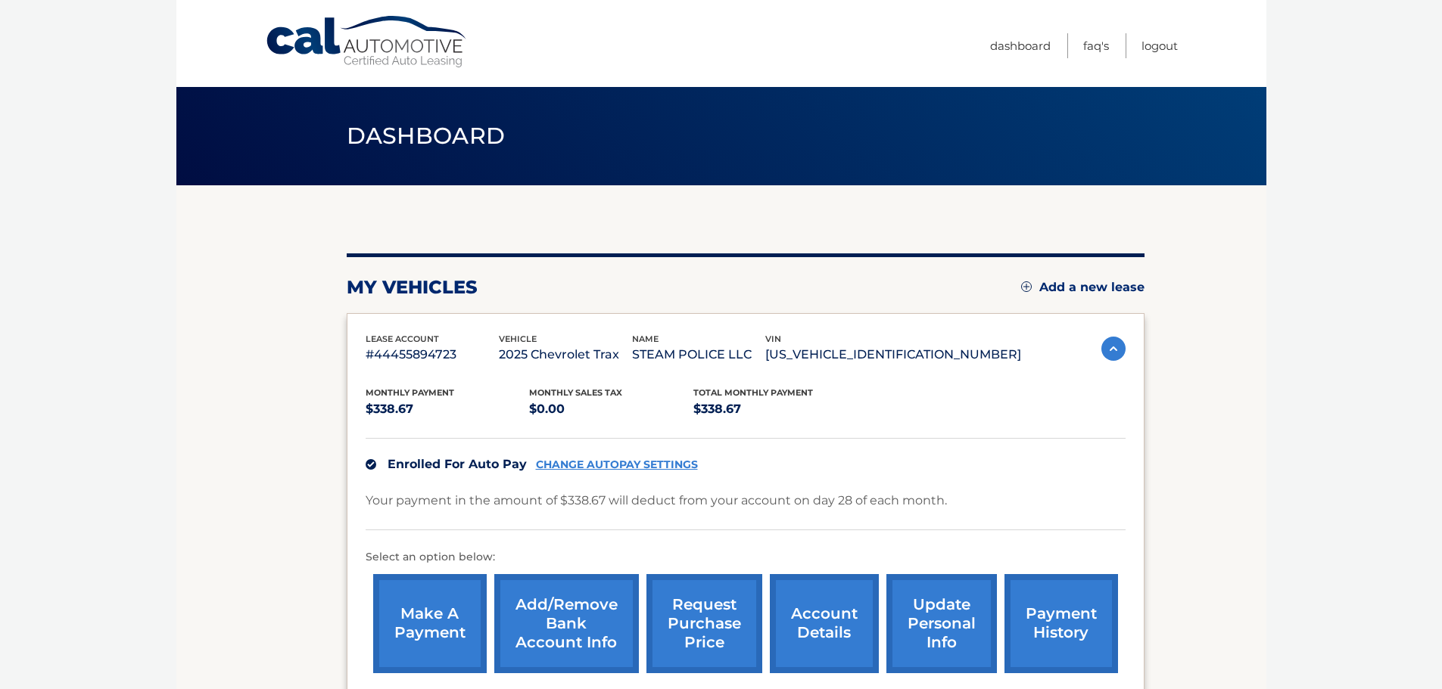
click at [111, 154] on body "Cal Automotive Menu Dashboard FAQ's Logout" at bounding box center [721, 344] width 1442 height 689
click at [62, 145] on body "Cal Automotive Menu Dashboard FAQ's Logout" at bounding box center [721, 344] width 1442 height 689
